Goal: Task Accomplishment & Management: Use online tool/utility

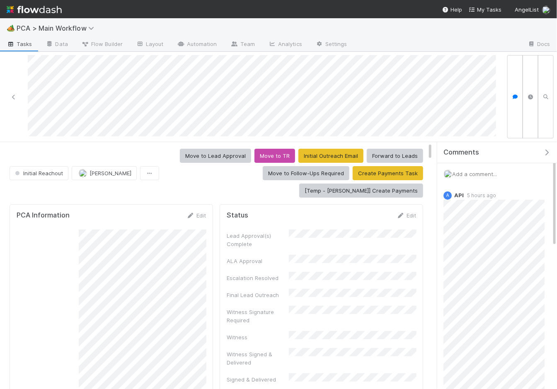
click at [491, 173] on span "Add a comment..." at bounding box center [474, 174] width 45 height 7
click at [482, 286] on span "Choose or drag and drop file(s)" at bounding box center [497, 292] width 92 height 13
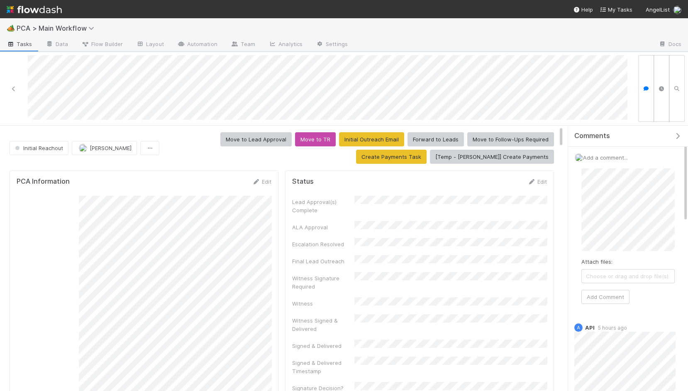
click at [557, 270] on span "Choose or drag and drop file(s)" at bounding box center [627, 276] width 92 height 13
drag, startPoint x: 617, startPoint y: 307, endPoint x: 622, endPoint y: 308, distance: 5.0
click at [557, 308] on button "Add Comment" at bounding box center [605, 313] width 48 height 14
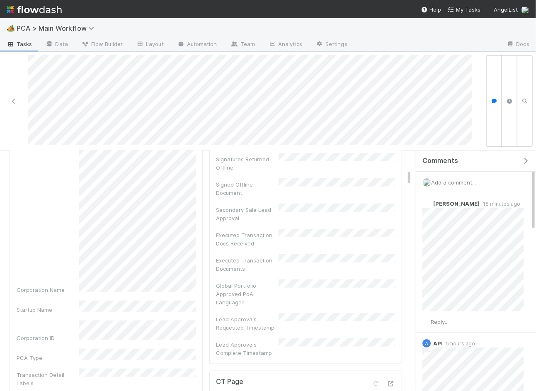
scroll to position [60, 0]
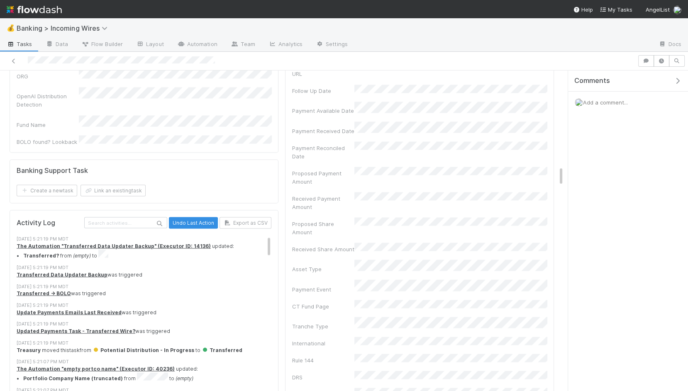
scroll to position [1340, 0]
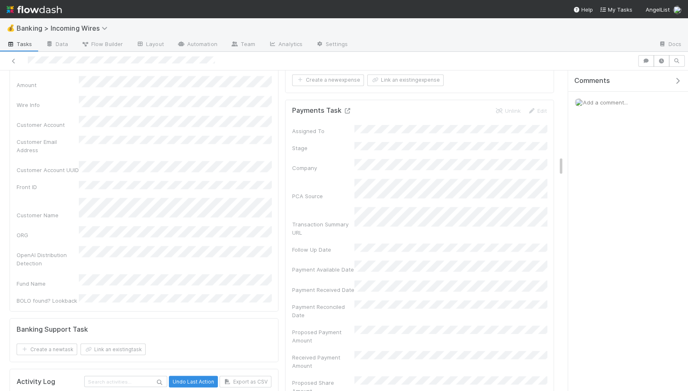
click at [350, 108] on icon at bounding box center [347, 110] width 8 height 5
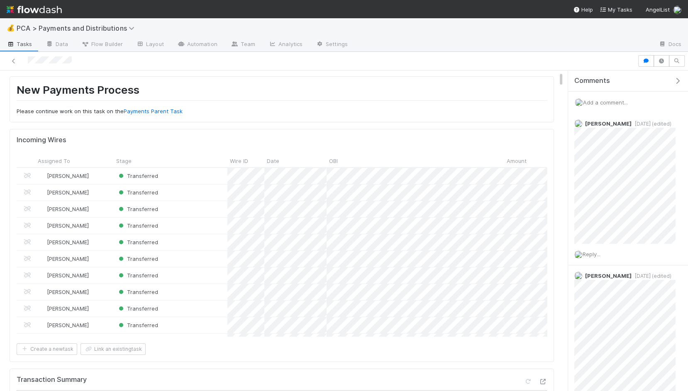
click at [64, 92] on h1 "New Payments Process" at bounding box center [282, 91] width 530 height 17
click at [65, 107] on p "Please continue work on this task on the Payments Parent Task" at bounding box center [282, 111] width 530 height 8
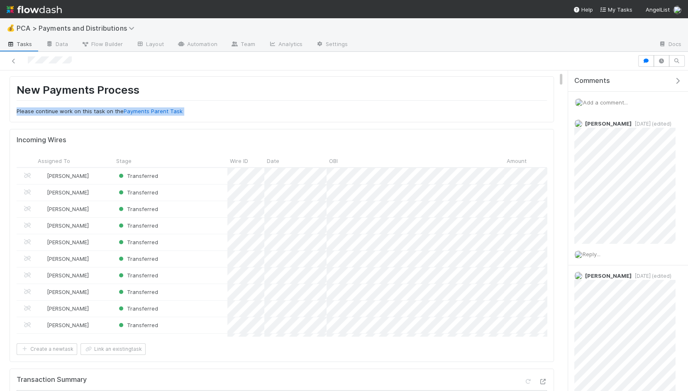
click at [65, 107] on p "Please continue work on this task on the Payments Parent Task" at bounding box center [282, 111] width 530 height 8
click at [91, 99] on div "New Payments Process Please continue work on this task on the Payments Parent T…" at bounding box center [282, 99] width 530 height 32
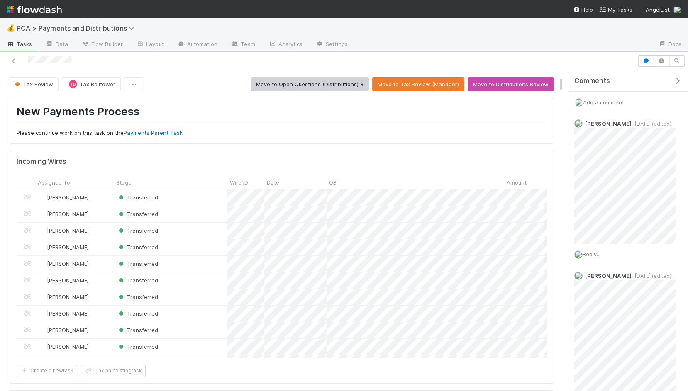
scroll to position [302, 0]
